Goal: Task Accomplishment & Management: Use online tool/utility

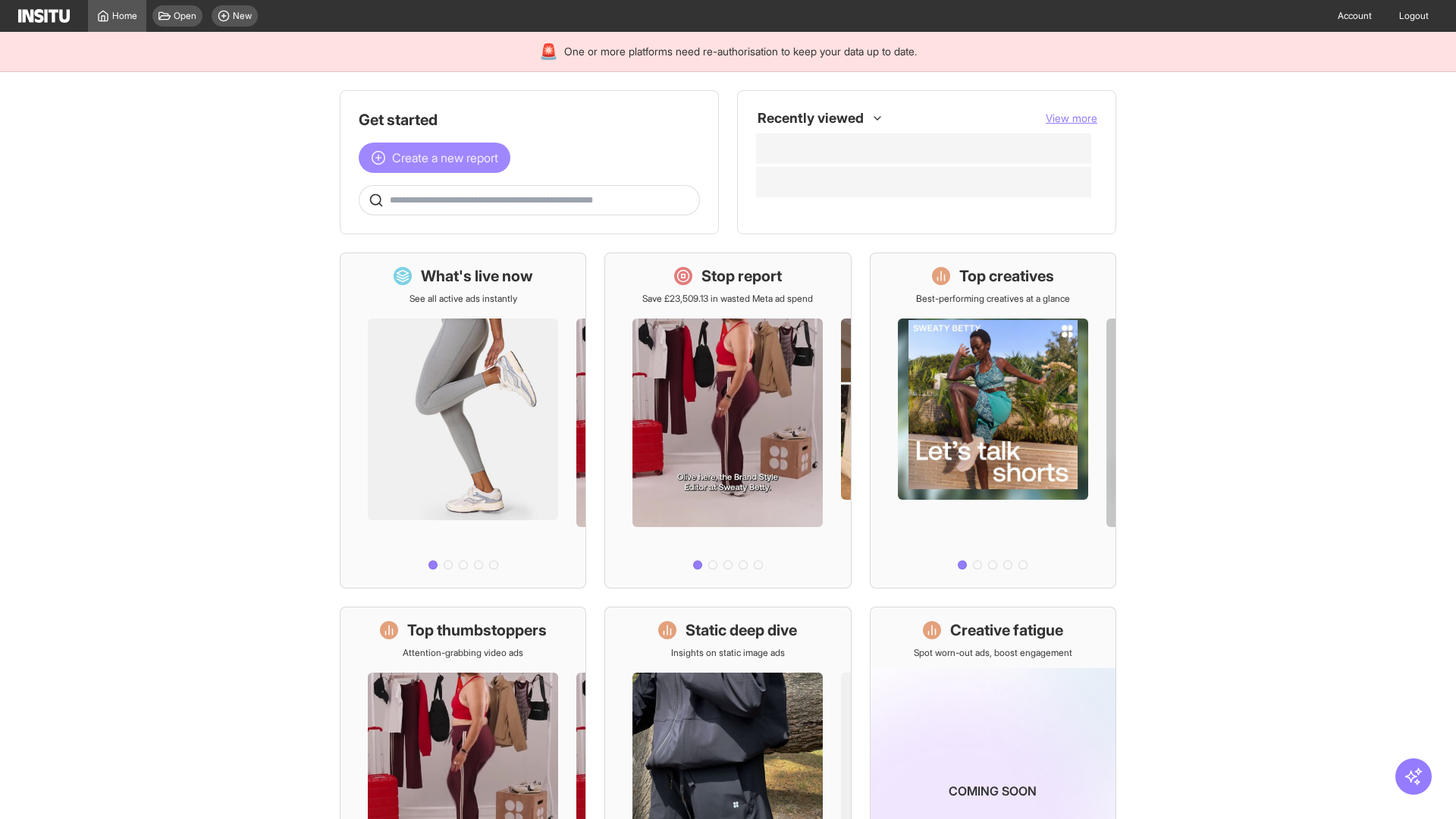
click at [439, 158] on span "Create a new report" at bounding box center [445, 158] width 106 height 18
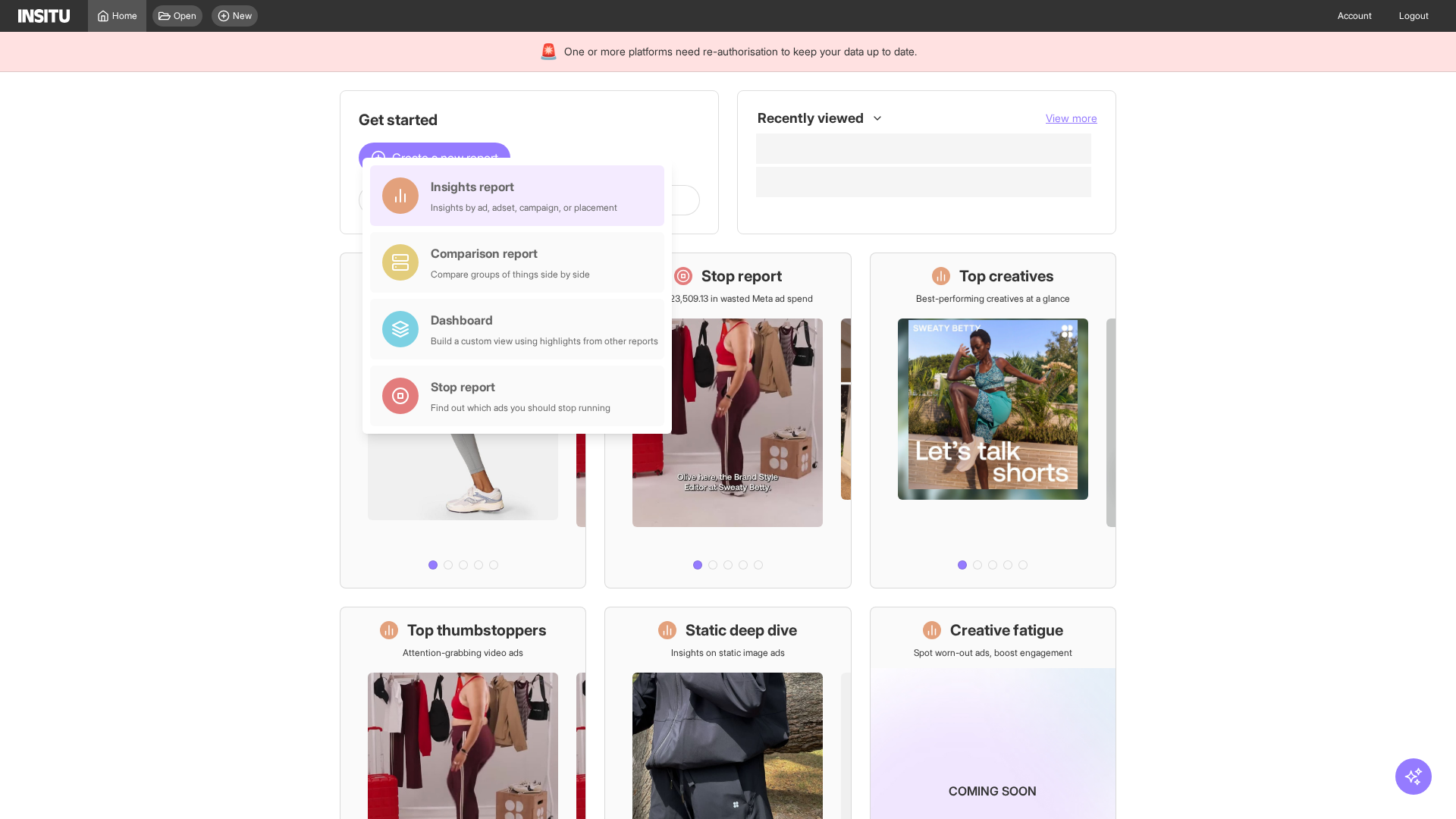
click at [521, 195] on div "Insights report Insights by ad, adset, campaign, or placement" at bounding box center [524, 195] width 186 height 36
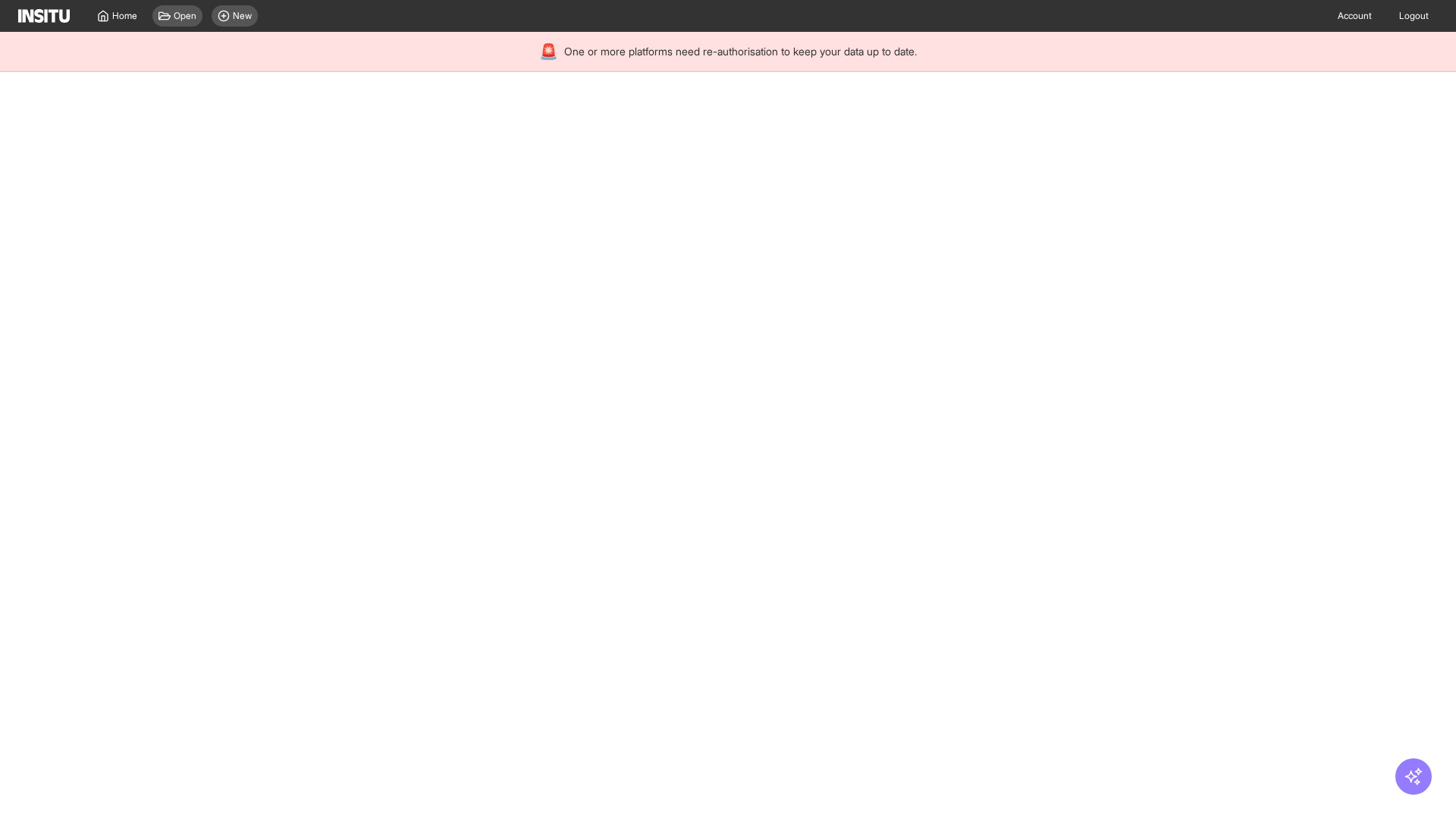
select select "**"
